Goal: Information Seeking & Learning: Learn about a topic

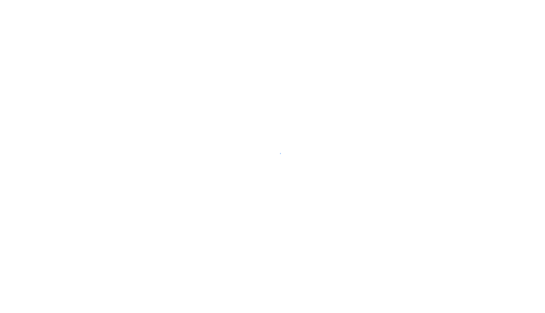
click at [240, 116] on div at bounding box center [272, 156] width 545 height 313
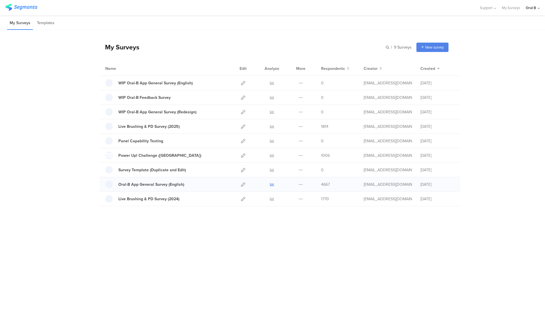
click at [272, 184] on icon at bounding box center [272, 184] width 4 height 4
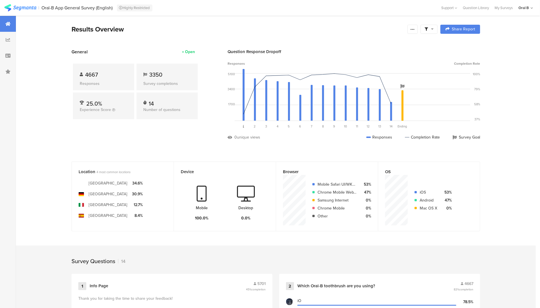
click at [431, 31] on span at bounding box center [429, 29] width 9 height 5
click at [413, 77] on span "Edit Sample" at bounding box center [417, 76] width 20 height 6
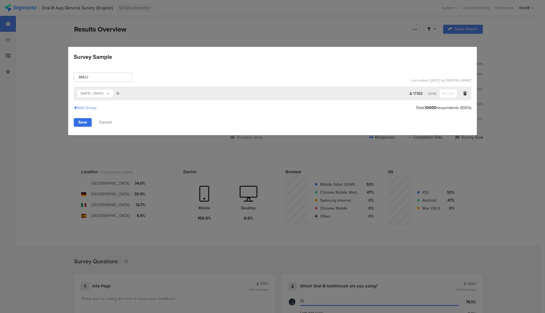
click at [82, 119] on link "Save" at bounding box center [83, 122] width 18 height 9
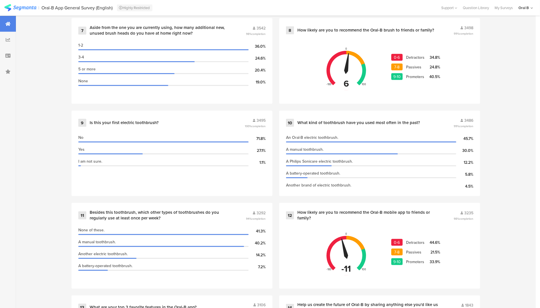
scroll to position [533, 0]
click at [385, 217] on div "How likely are you to recommend the Oral-B mobile app to friends or family?" at bounding box center [368, 215] width 142 height 11
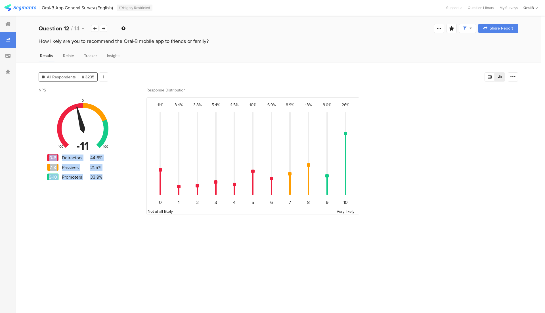
drag, startPoint x: 107, startPoint y: 176, endPoint x: 47, endPoint y: 155, distance: 64.2
click at [47, 155] on div "NPS -11 -100 0 100 0-6 Detractors 44.6% 7-8 Passives 21.5% 9-10 Promoters 33.9%" at bounding box center [74, 156] width 71 height 139
copy div "0-6 Detractors 44.6% 7-8 Passives 21.5% 9-10 Promoters 33.9%"
click at [82, 27] on icon at bounding box center [83, 28] width 3 height 4
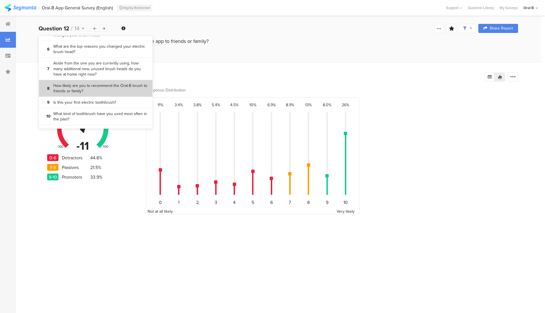
scroll to position [94, 0]
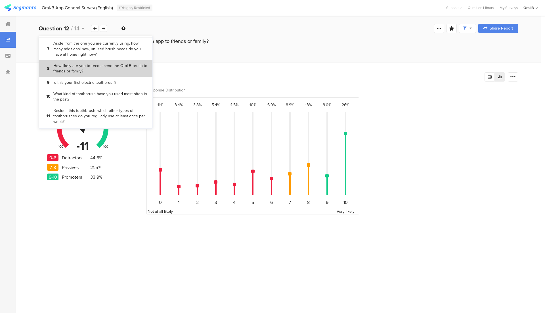
click at [82, 74] on bdi "How likely are you to recommend the Oral-B brush to friends or family?" at bounding box center [100, 68] width 95 height 11
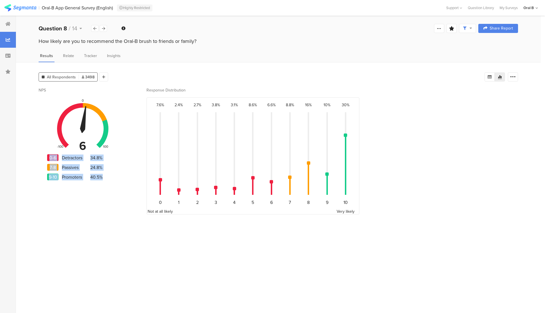
drag, startPoint x: 110, startPoint y: 177, endPoint x: 42, endPoint y: 156, distance: 71.4
click at [42, 156] on section "NPS 6 -100 0 100 0-6 Detractors 34.8% 7-8 Passives 24.8% 9-10 Promoters 40.5% R…" at bounding box center [278, 156] width 479 height 139
copy div "0-6 Detractors 34.8% 7-8 Passives 24.8% 9-10 Promoters 40.5%"
